Goal: Find specific page/section: Find specific page/section

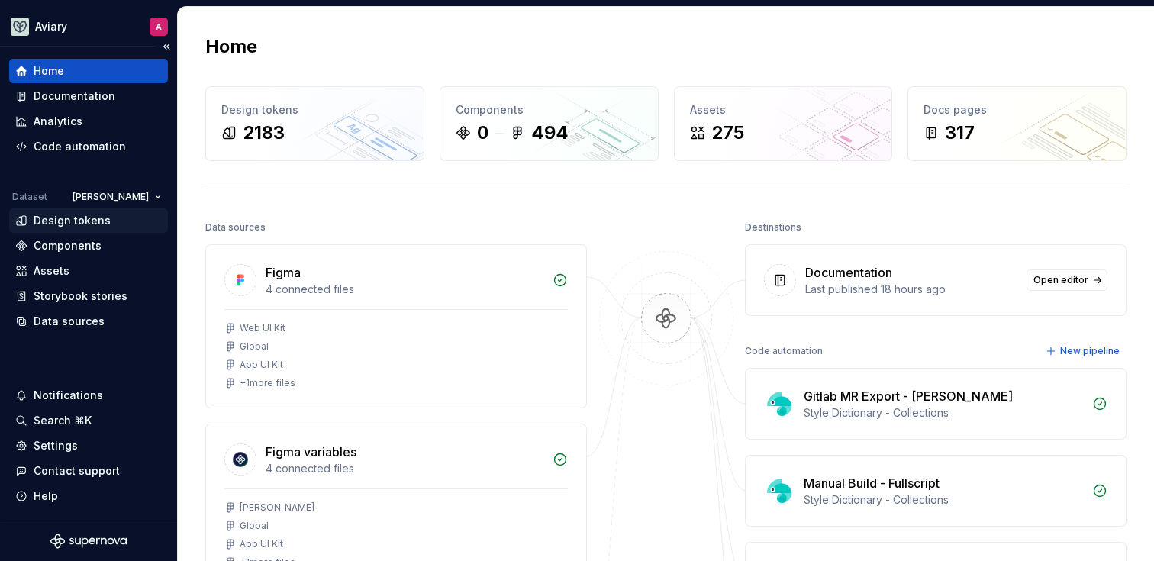
click at [121, 225] on div "Design tokens" at bounding box center [88, 220] width 147 height 15
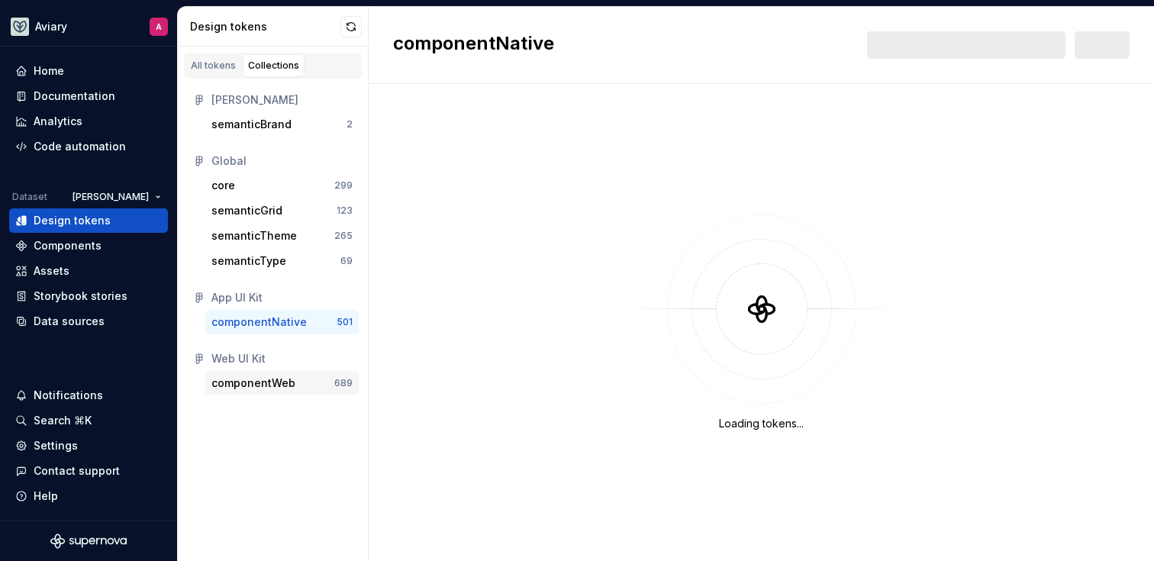
click at [279, 379] on div "componentWeb" at bounding box center [253, 383] width 84 height 15
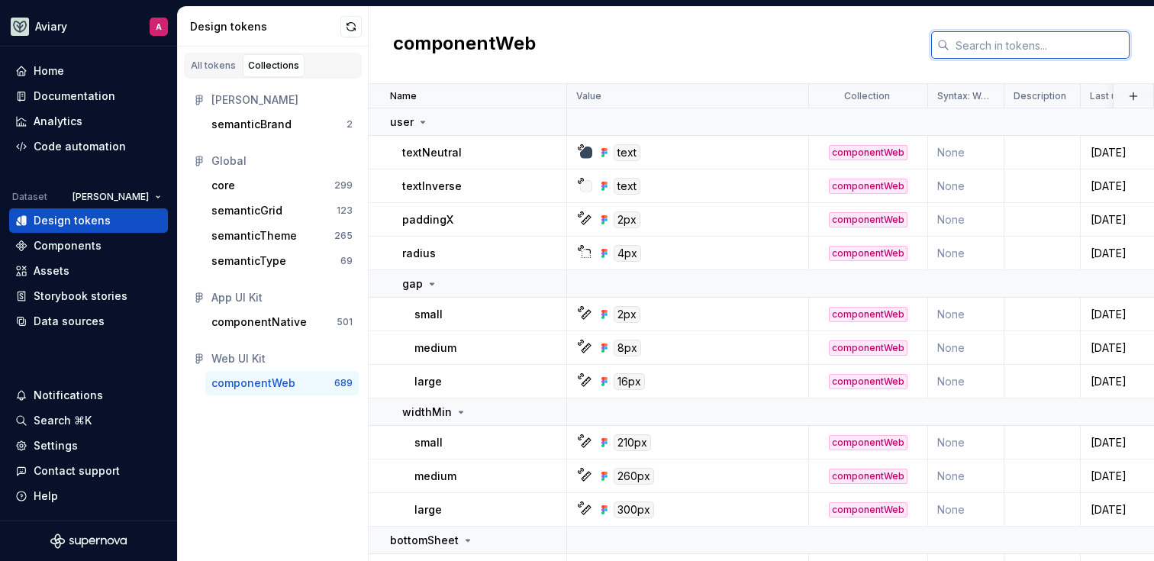
click at [999, 48] on input "text" at bounding box center [1039, 44] width 180 height 27
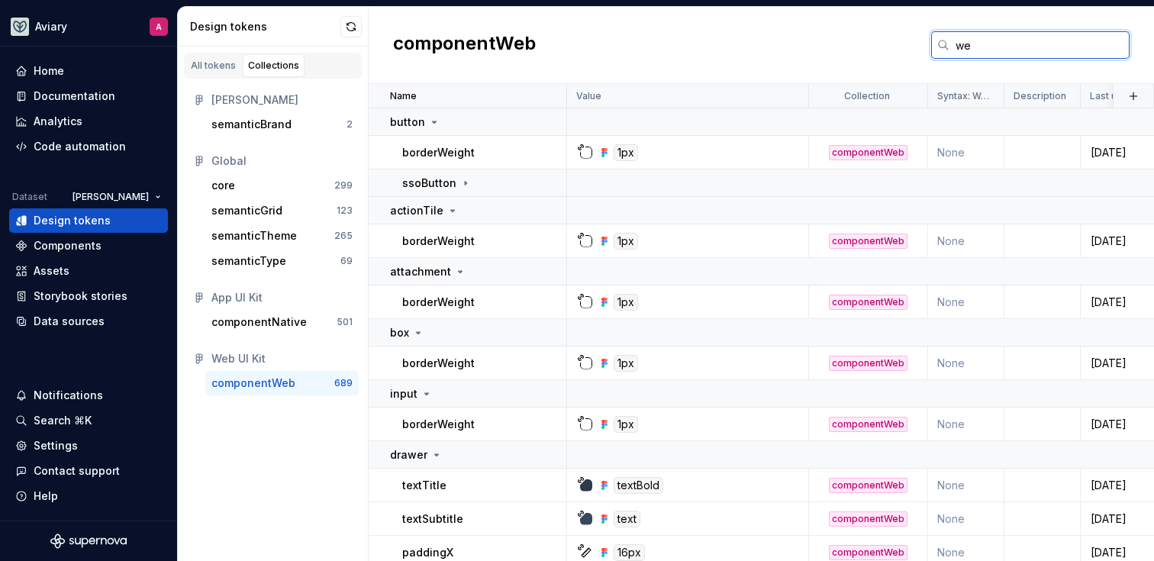
type input "w"
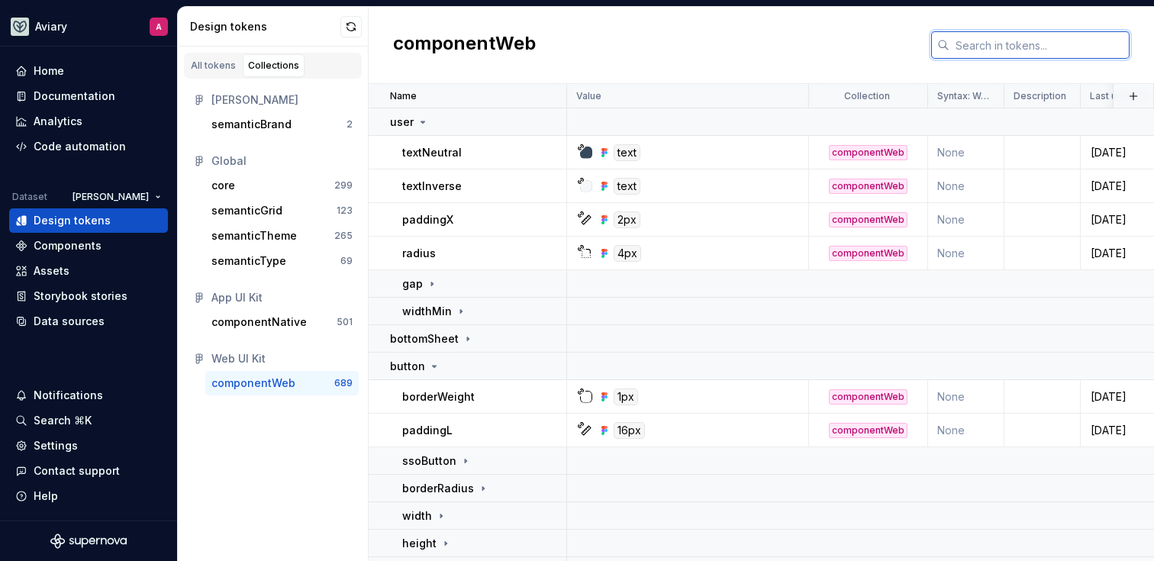
click at [1020, 43] on input "text" at bounding box center [1039, 44] width 180 height 27
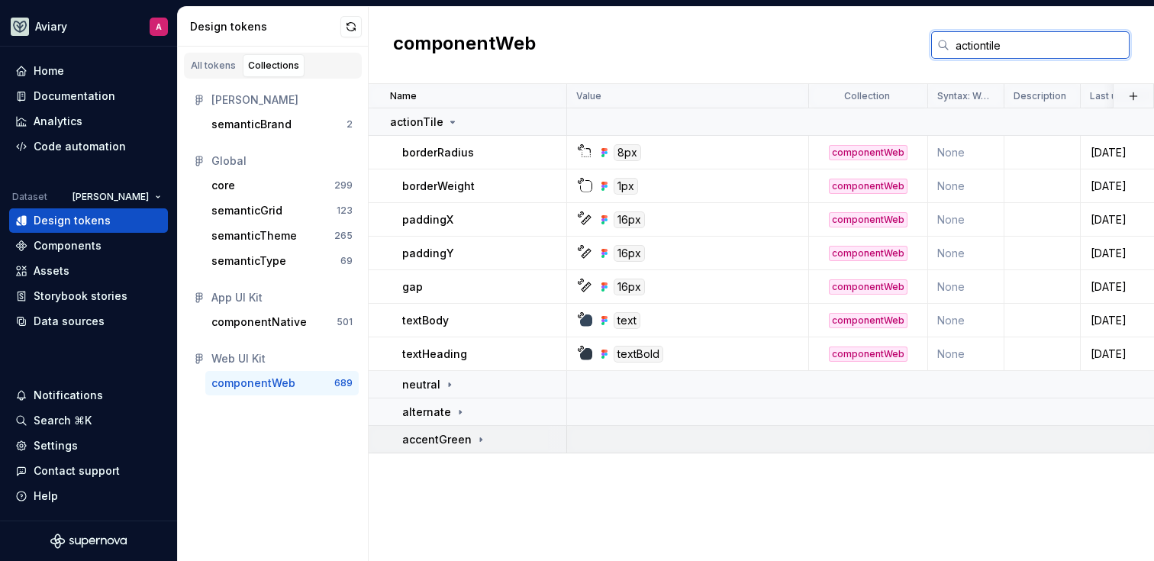
type input "actiontile"
click at [479, 436] on icon at bounding box center [481, 440] width 12 height 12
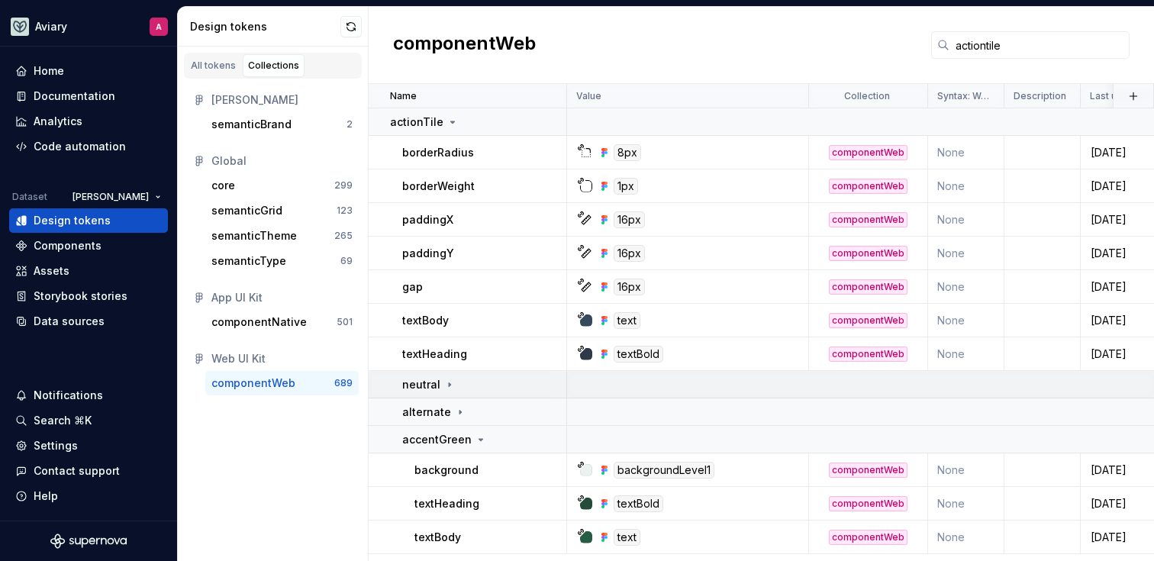
click at [455, 380] on div "neutral" at bounding box center [483, 384] width 163 height 15
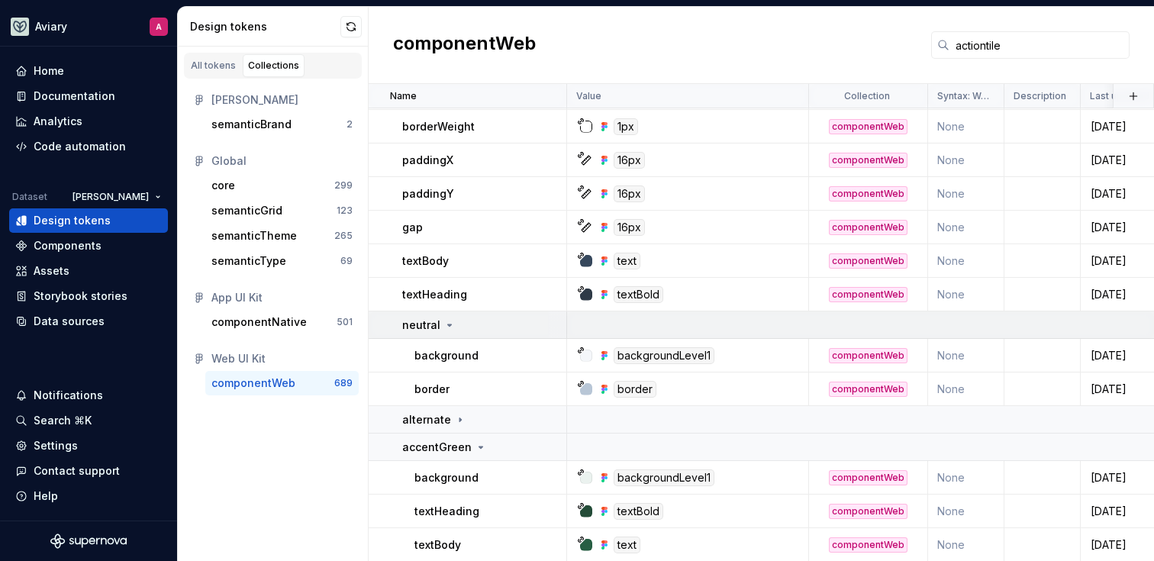
scroll to position [60, 0]
